Goal: Task Accomplishment & Management: Manage account settings

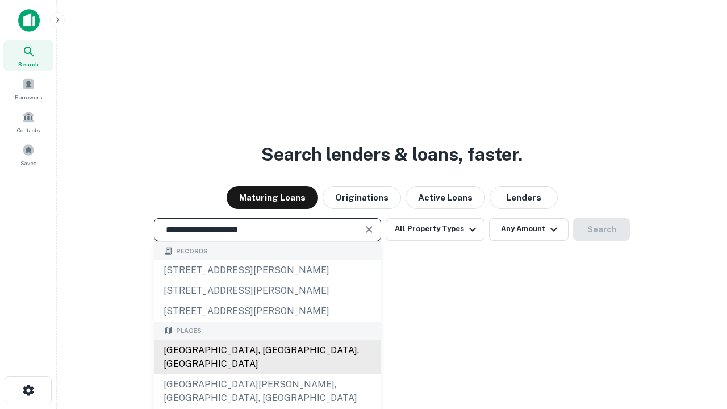
click at [267, 374] on div "[GEOGRAPHIC_DATA], [GEOGRAPHIC_DATA], [GEOGRAPHIC_DATA]" at bounding box center [268, 357] width 226 height 34
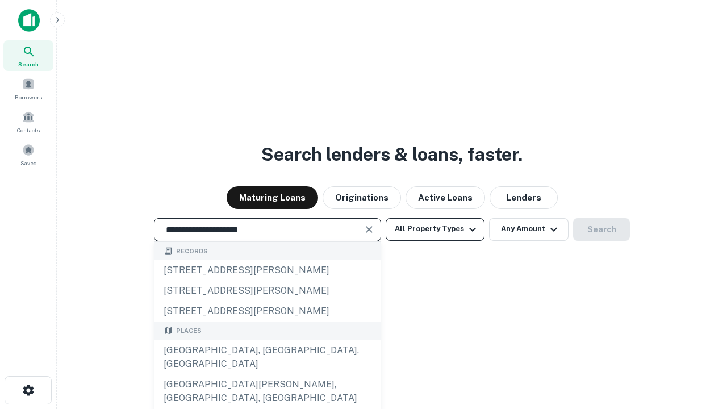
type input "**********"
click at [435, 229] on button "All Property Types" at bounding box center [435, 229] width 99 height 23
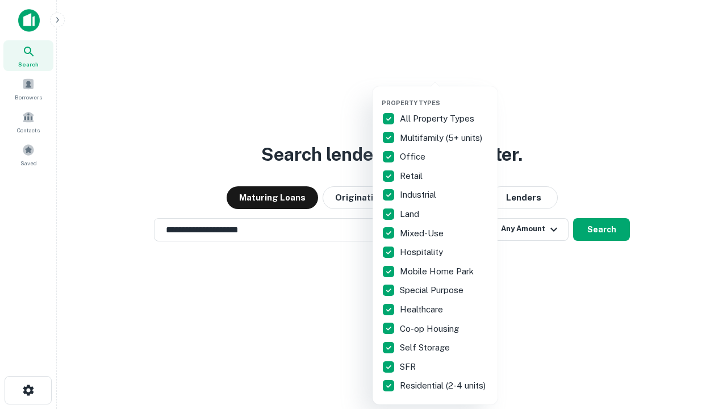
click at [444, 95] on button "button" at bounding box center [444, 95] width 125 height 1
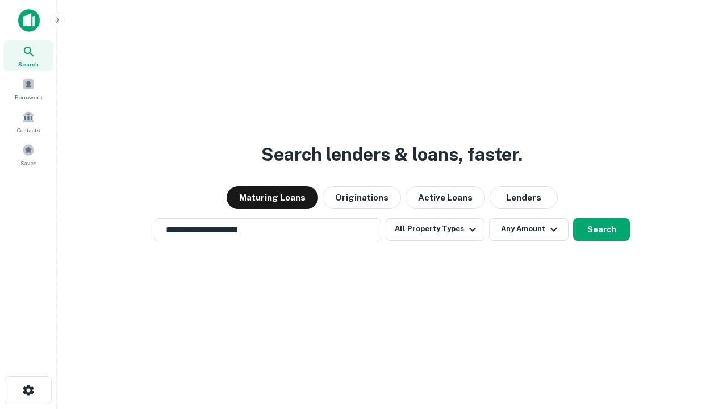
scroll to position [7, 137]
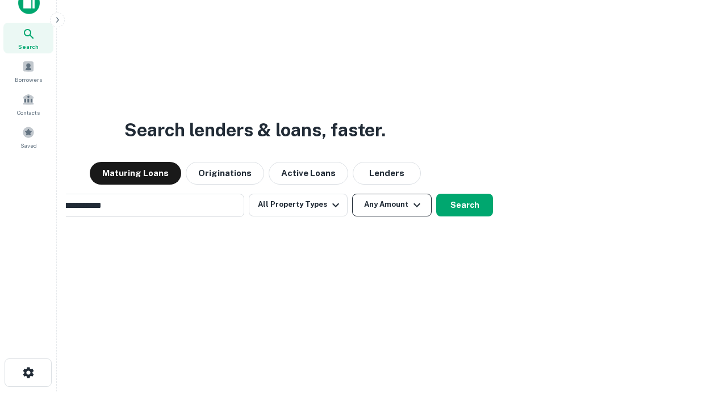
click at [352, 194] on button "Any Amount" at bounding box center [392, 205] width 80 height 23
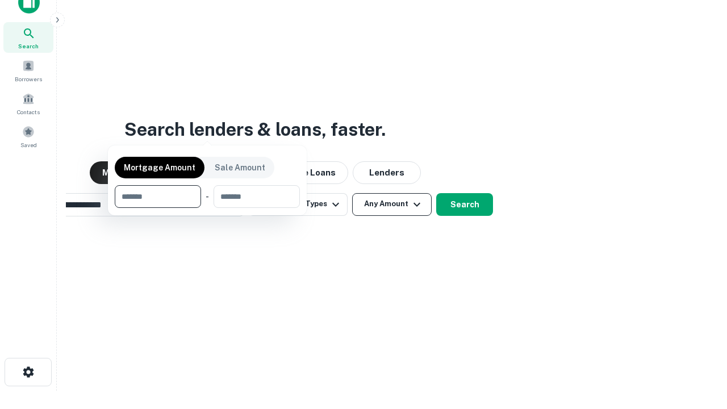
scroll to position [82, 322]
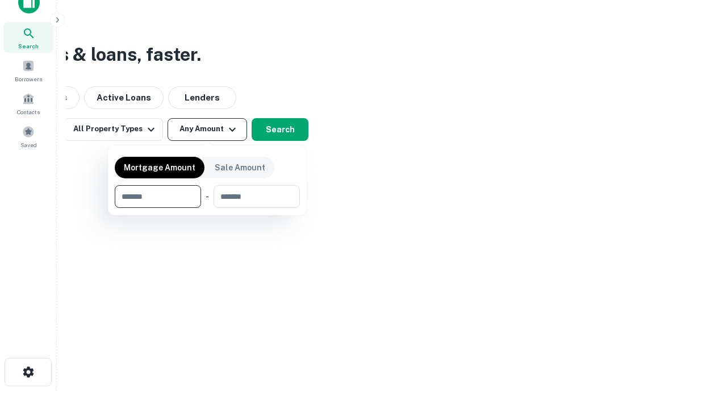
type input "*******"
click at [207, 208] on button "button" at bounding box center [207, 208] width 185 height 1
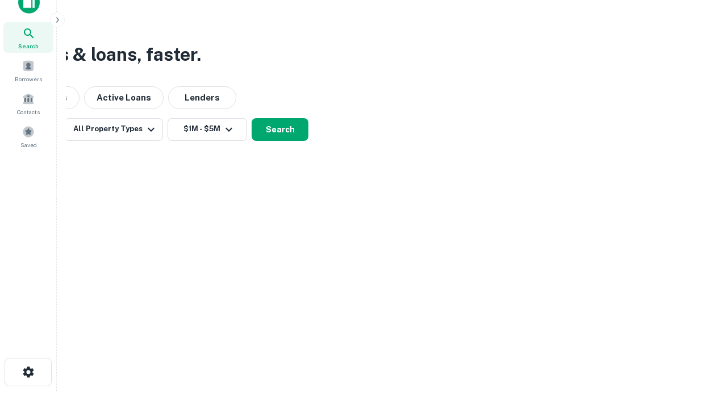
scroll to position [7, 210]
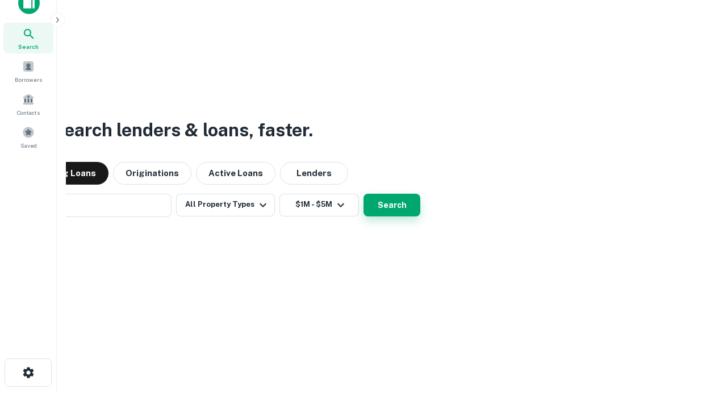
click at [364, 194] on button "Search" at bounding box center [392, 205] width 57 height 23
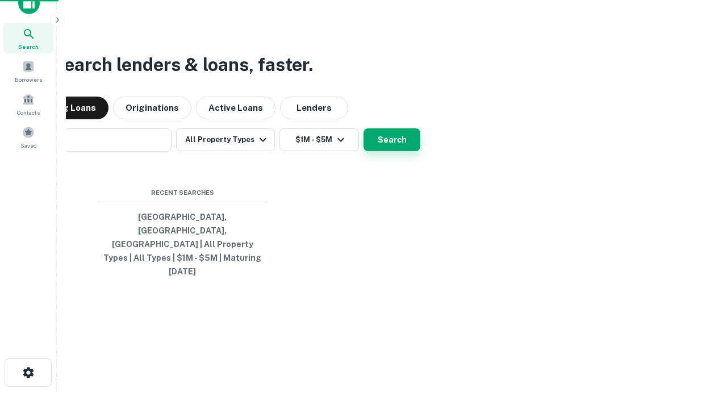
scroll to position [30, 322]
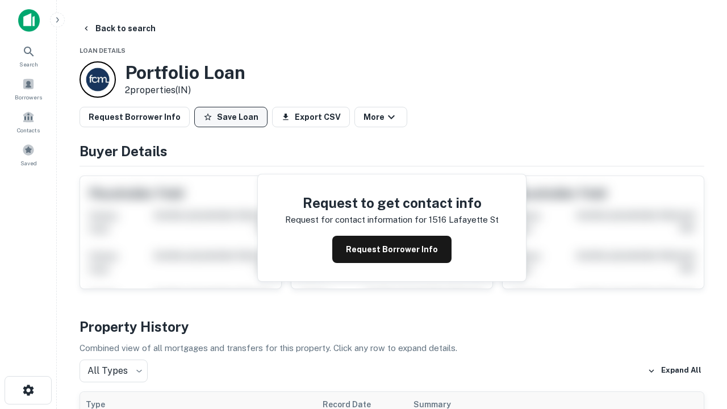
click at [231, 117] on button "Save Loan" at bounding box center [230, 117] width 73 height 20
click at [234, 117] on button "Loan Saved" at bounding box center [233, 117] width 78 height 20
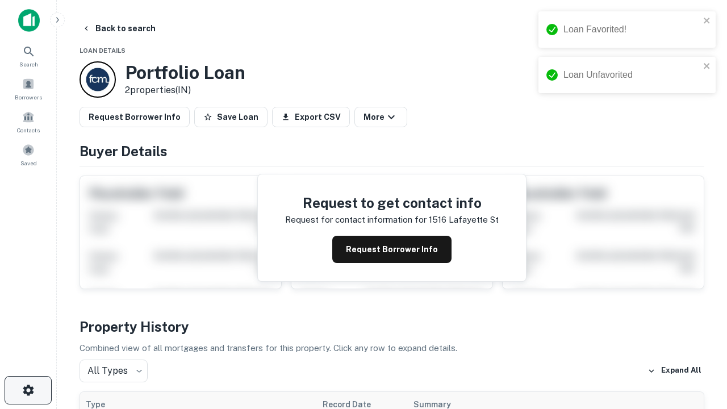
click at [28, 390] on icon "button" at bounding box center [29, 391] width 14 height 14
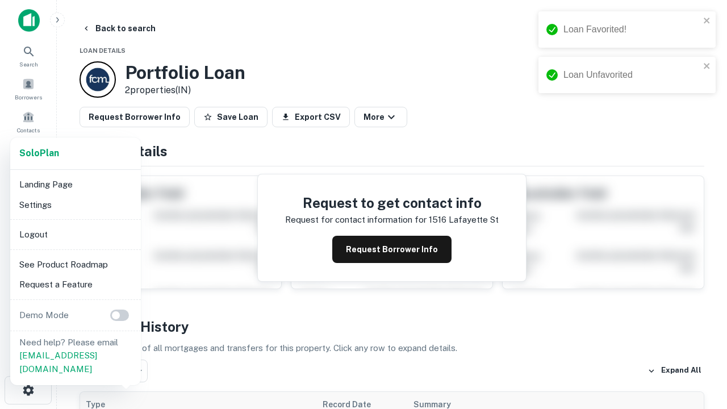
click at [75, 234] on li "Logout" at bounding box center [76, 234] width 122 height 20
